Goal: Task Accomplishment & Management: Use online tool/utility

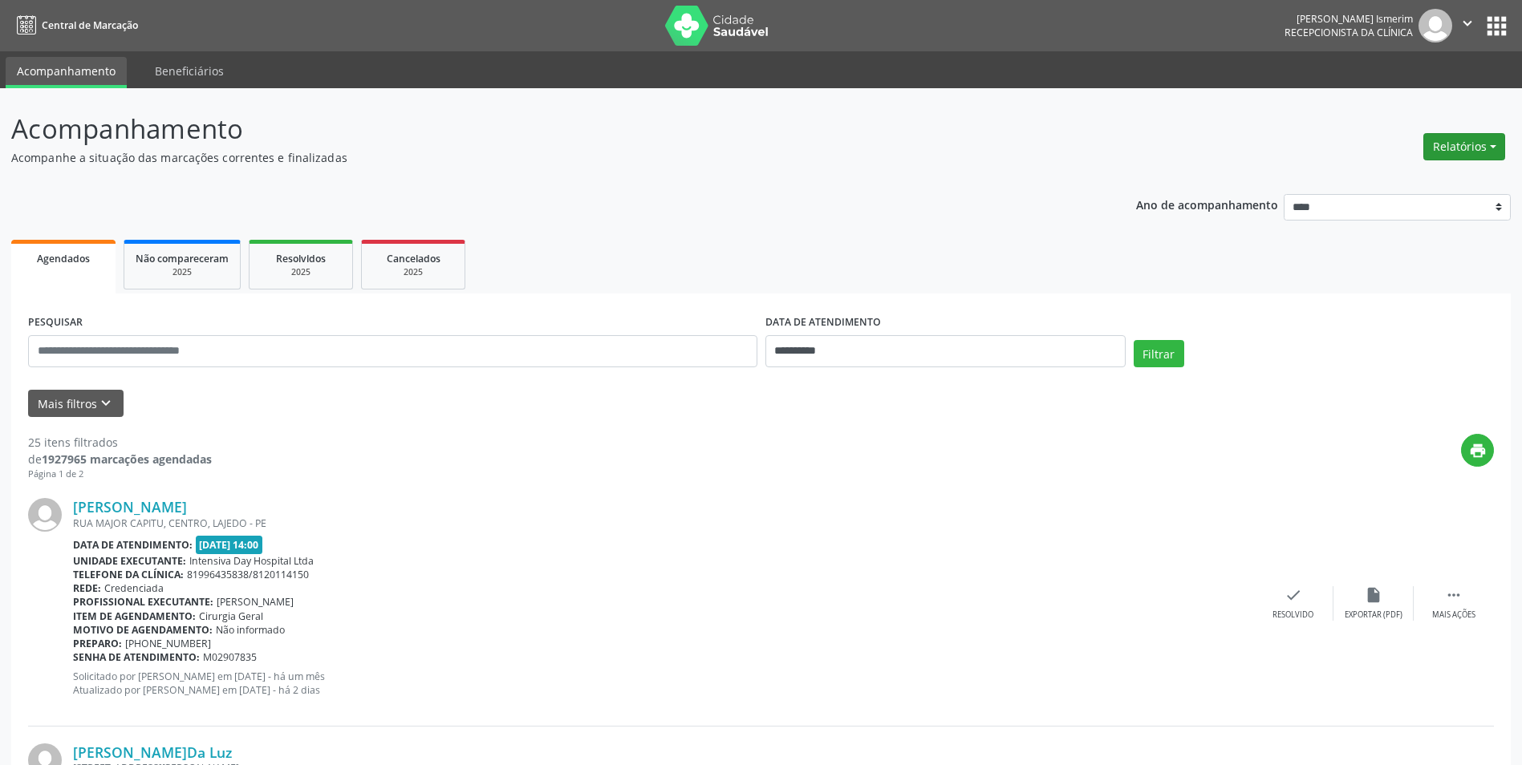
click at [1443, 141] on button "Relatórios" at bounding box center [1464, 146] width 82 height 27
click at [1428, 186] on link "Agendamentos" at bounding box center [1419, 181] width 172 height 22
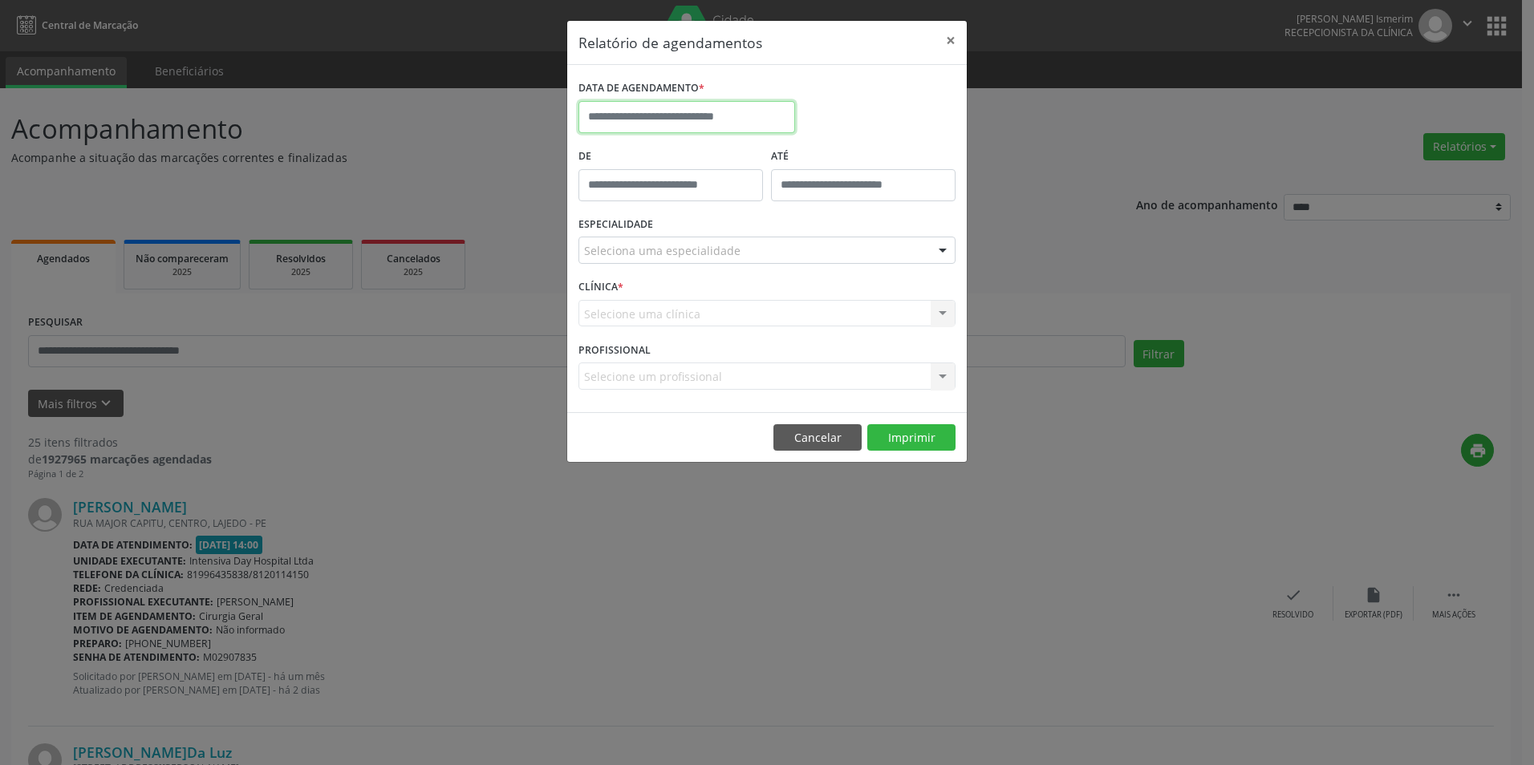
click at [703, 121] on input "text" at bounding box center [686, 117] width 217 height 32
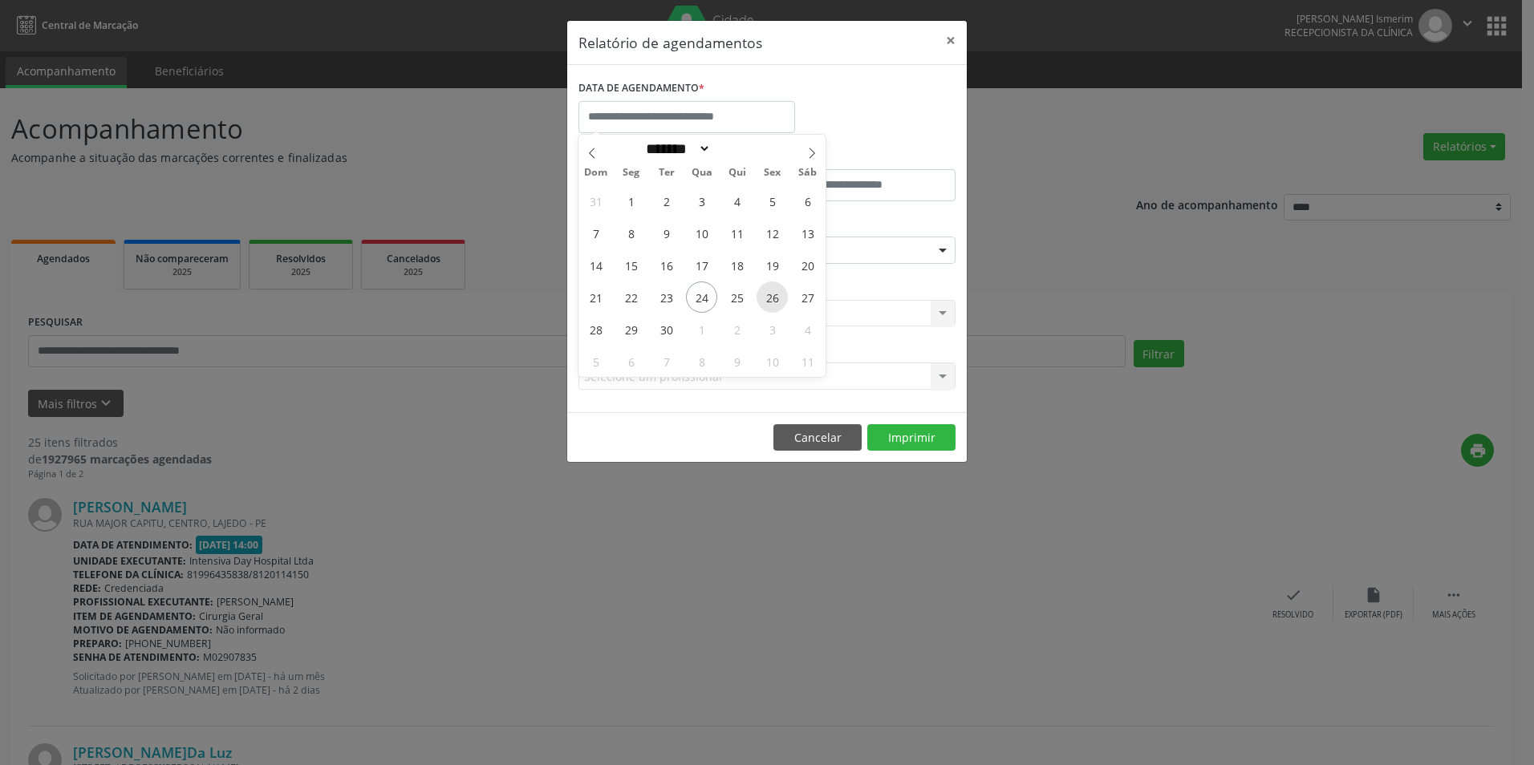
click at [768, 298] on span "26" at bounding box center [771, 297] width 31 height 31
type input "**********"
click at [770, 298] on span "26" at bounding box center [771, 297] width 31 height 31
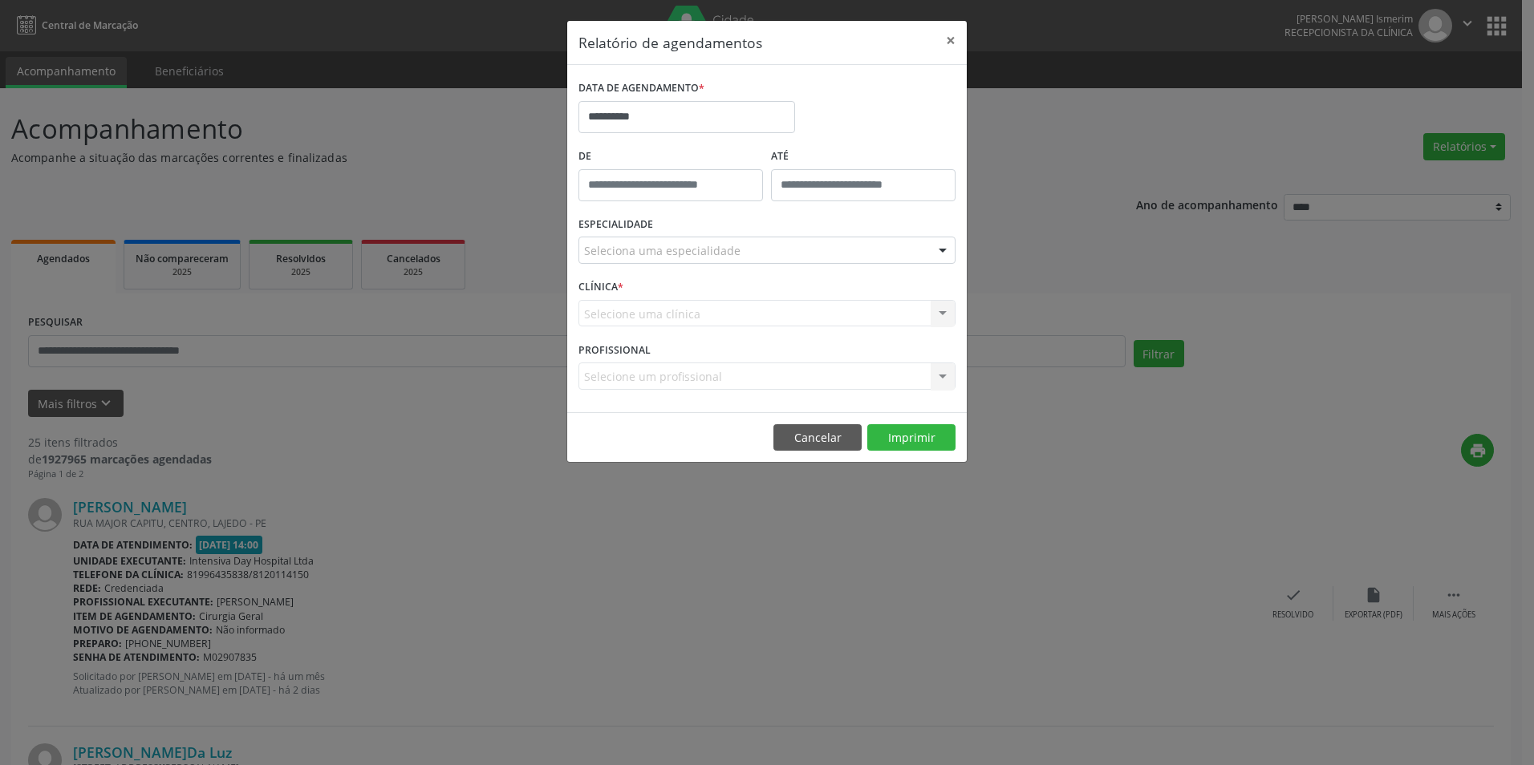
click at [774, 314] on div "Selecione uma clínica Nenhum resultado encontrado para: " " Não há nenhuma opçã…" at bounding box center [766, 313] width 377 height 27
click at [774, 244] on div "Seleciona uma especialidade" at bounding box center [766, 250] width 377 height 27
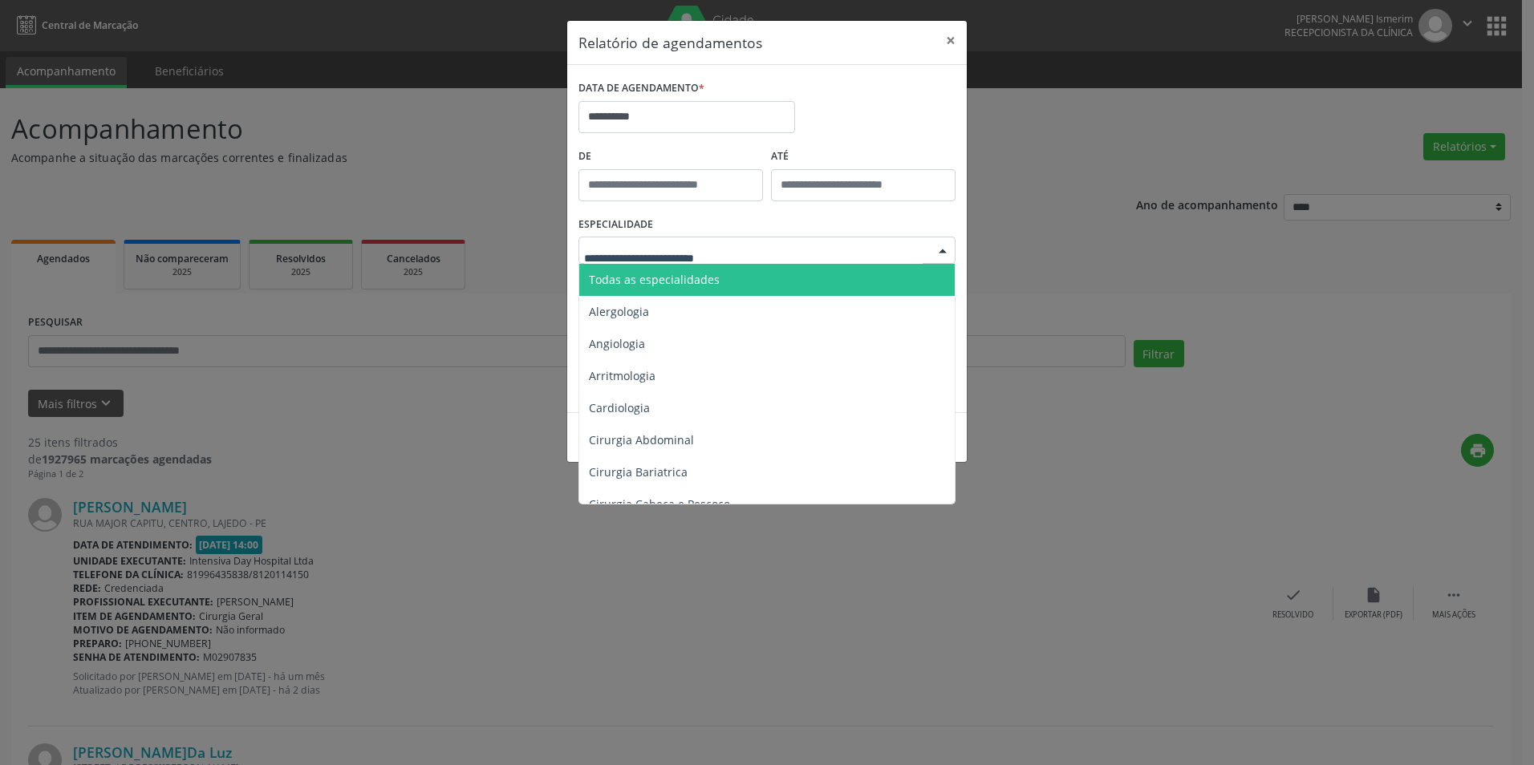
click at [766, 283] on span "Todas as especialidades" at bounding box center [768, 280] width 378 height 32
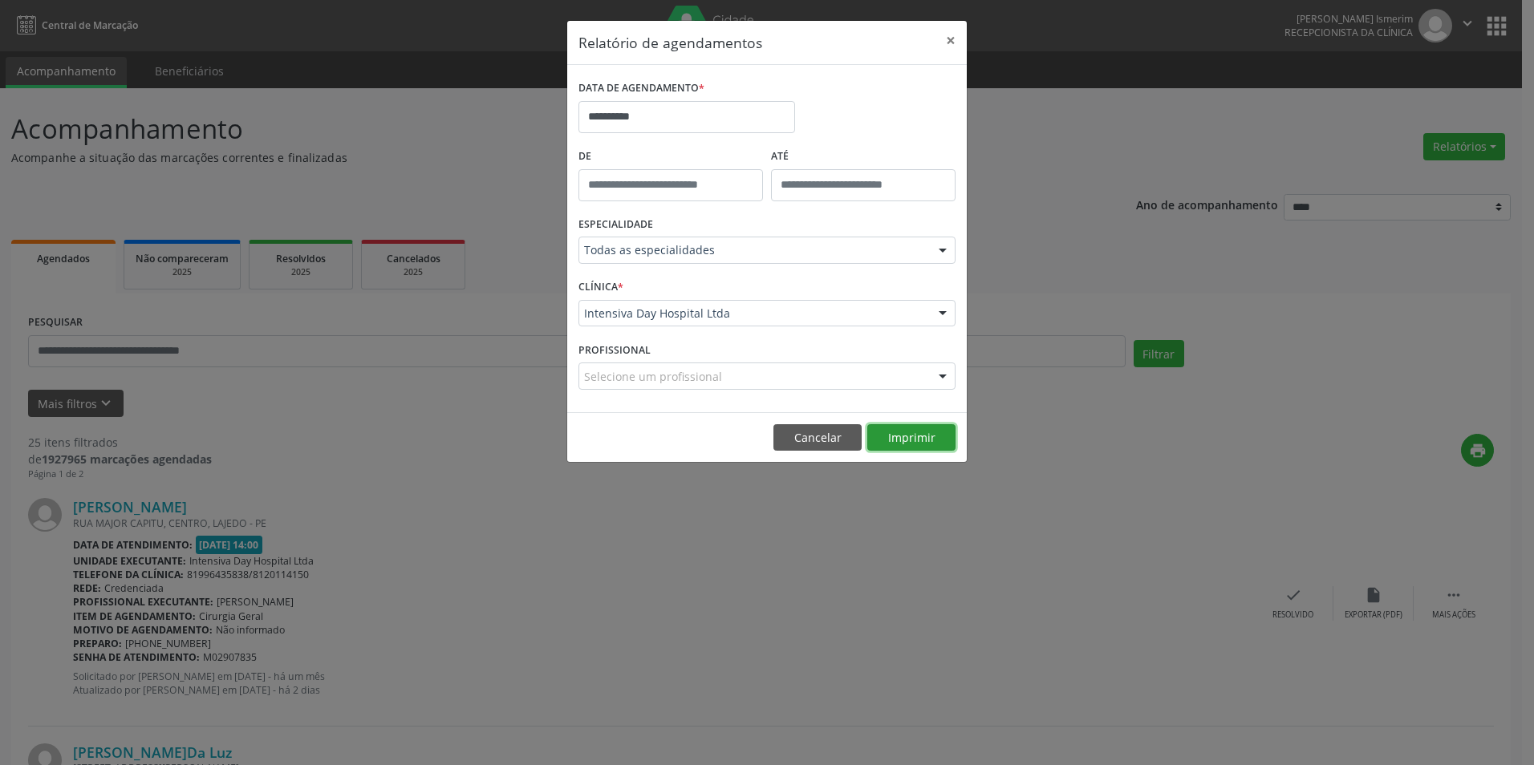
click at [903, 443] on button "Imprimir" at bounding box center [911, 437] width 88 height 27
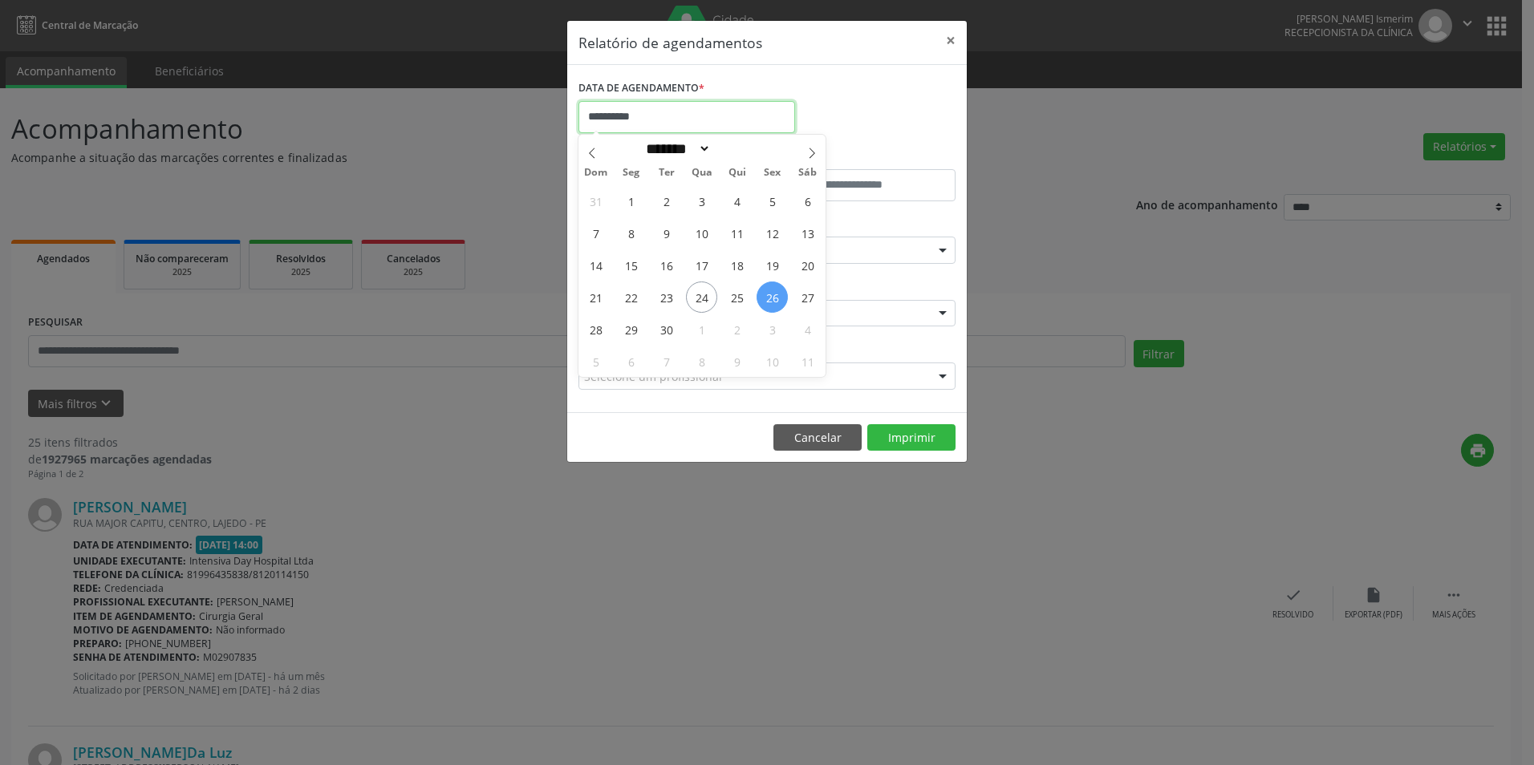
click at [741, 117] on input "**********" at bounding box center [686, 117] width 217 height 32
click at [768, 328] on span "3" at bounding box center [771, 329] width 31 height 31
type input "**********"
click at [776, 322] on span "3" at bounding box center [771, 329] width 31 height 31
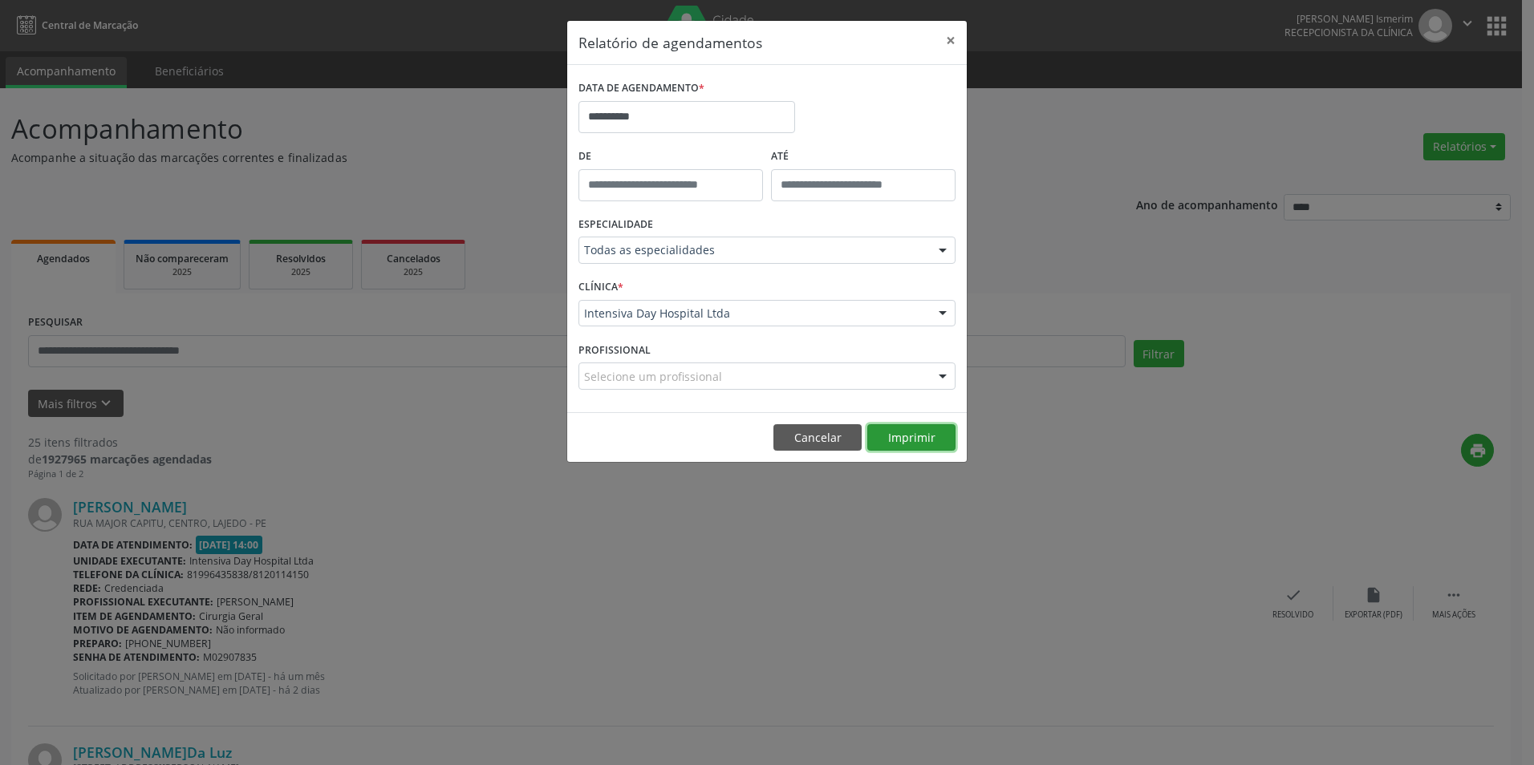
click at [892, 440] on button "Imprimir" at bounding box center [911, 437] width 88 height 27
click at [951, 43] on button "×" at bounding box center [950, 40] width 32 height 39
